Goal: Task Accomplishment & Management: Manage account settings

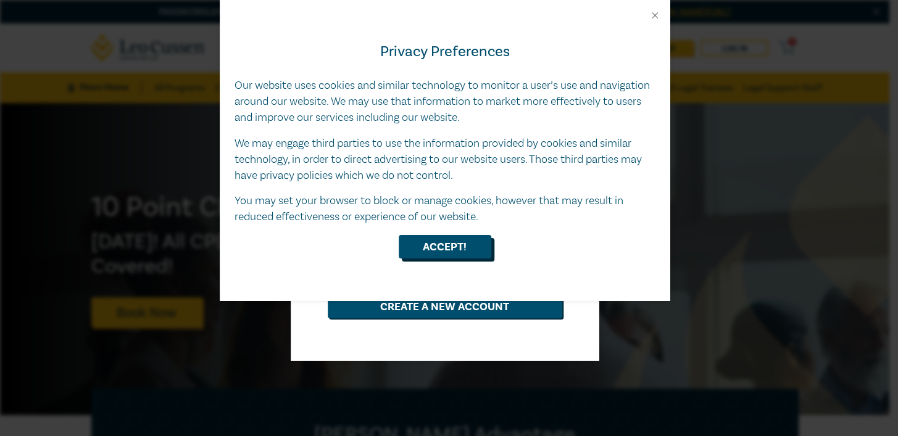
click at [445, 255] on button "Accept!" at bounding box center [445, 246] width 93 height 23
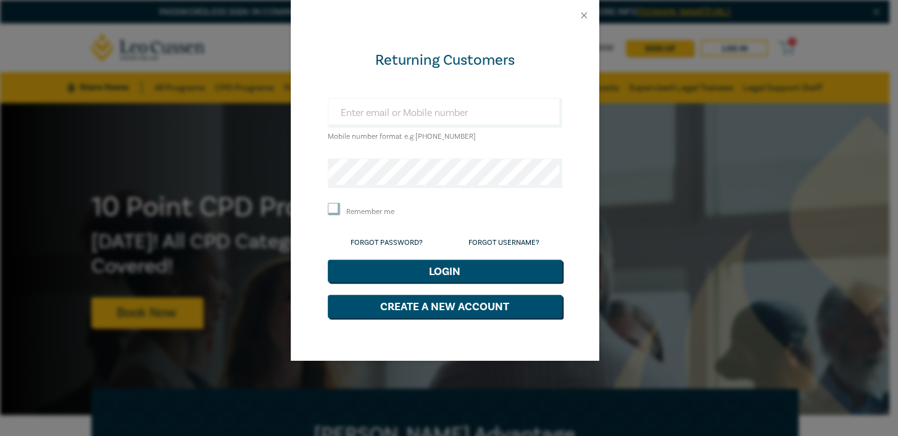
click at [589, 14] on div at bounding box center [445, 15] width 309 height 31
click at [586, 19] on div at bounding box center [445, 15] width 309 height 31
click at [581, 17] on button "Close" at bounding box center [583, 15] width 11 height 11
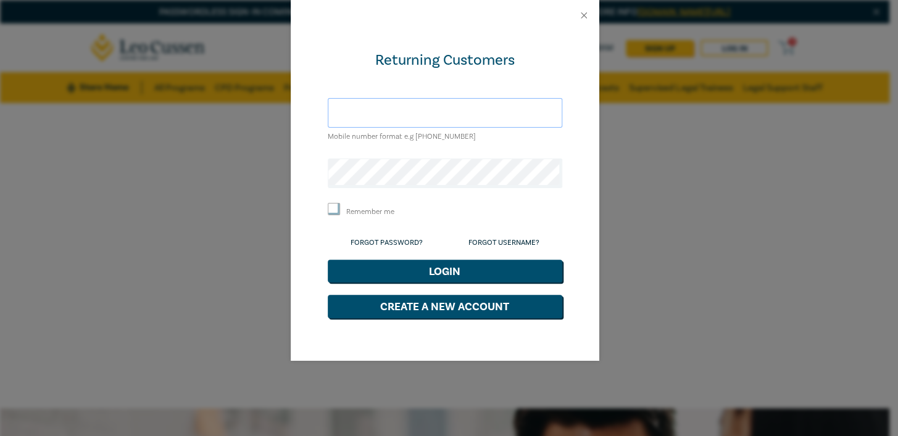
click at [444, 118] on input "text" at bounding box center [445, 113] width 234 height 30
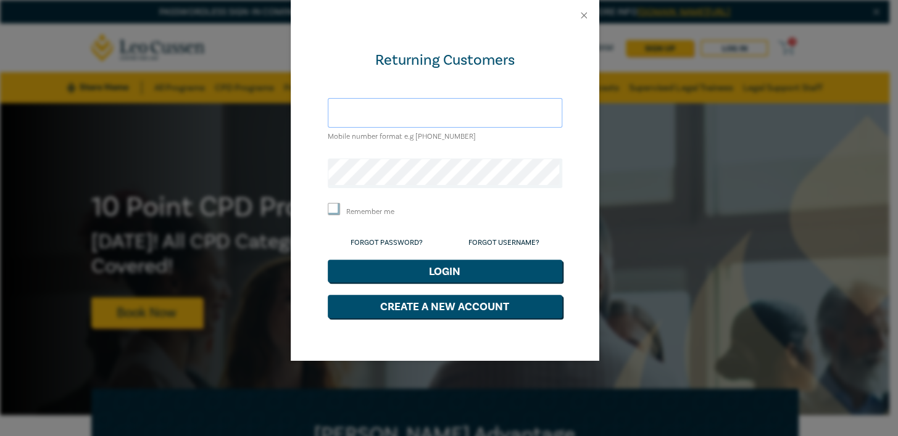
paste input "LEO0000182"
type input "LEO0000182"
click at [510, 283] on button "Login" at bounding box center [445, 271] width 234 height 23
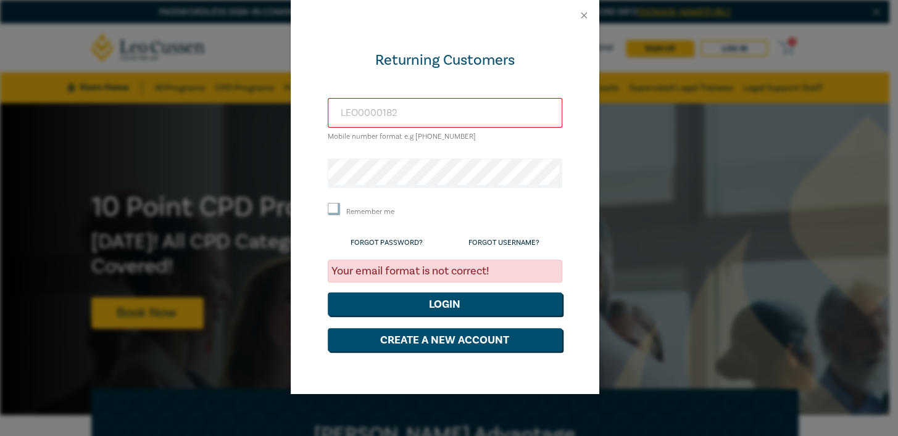
click at [434, 165] on form "Returning Customers LEO0000182 Mobile number format e.g +61 000000000 Remember …" at bounding box center [445, 201] width 234 height 301
click at [138, 181] on div "Returning Customers LEO0000182 Mobile number format e.g +61 000000000 Remember …" at bounding box center [449, 218] width 898 height 436
click at [481, 316] on button "Login" at bounding box center [445, 303] width 234 height 23
click at [474, 316] on button "Login" at bounding box center [445, 303] width 234 height 23
click at [335, 215] on input "Remember me" at bounding box center [334, 209] width 12 height 12
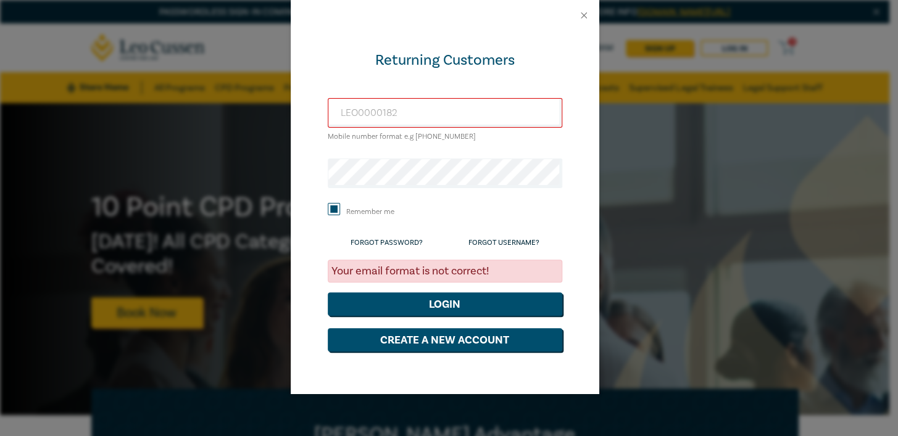
click at [333, 215] on input "Remember me" at bounding box center [334, 209] width 12 height 12
checkbox input "false"
click at [195, 173] on div "Returning Customers LEO0000182 Mobile number format e.g +61 000000000 Remember …" at bounding box center [449, 218] width 898 height 436
click at [463, 316] on button "Login" at bounding box center [445, 303] width 234 height 23
